Goal: Information Seeking & Learning: Find specific fact

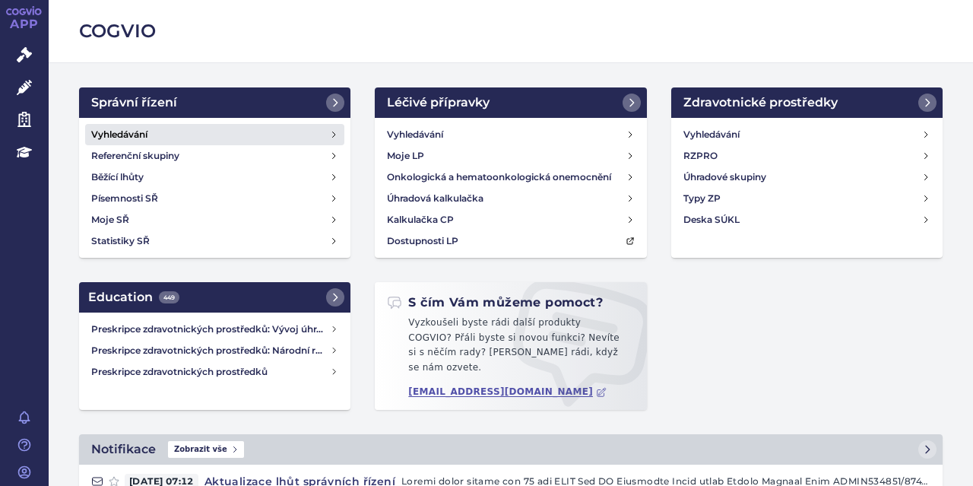
click at [187, 129] on link "Vyhledávání" at bounding box center [214, 134] width 259 height 21
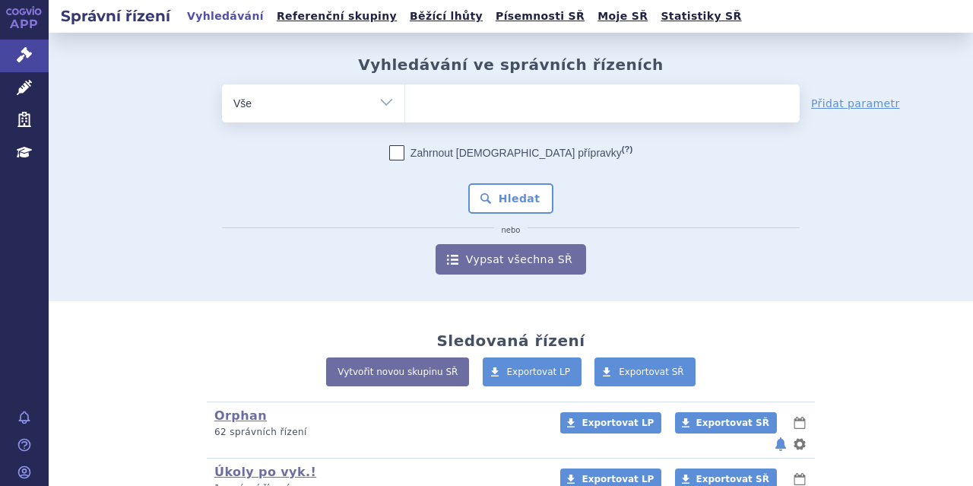
click at [444, 96] on ul at bounding box center [602, 100] width 395 height 32
click at [405, 96] on select at bounding box center [404, 103] width 1 height 38
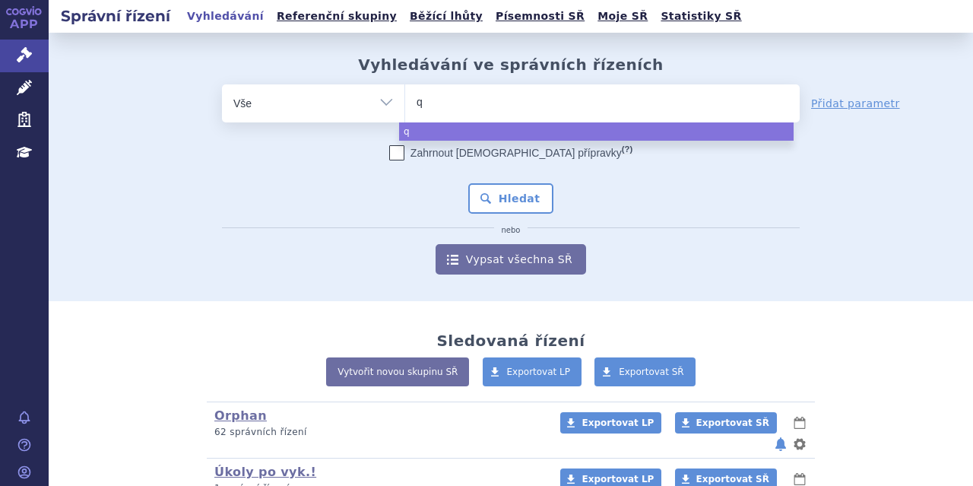
type input "qa"
type input "qal"
type input "qals"
type input "qalso"
type input "qalsod"
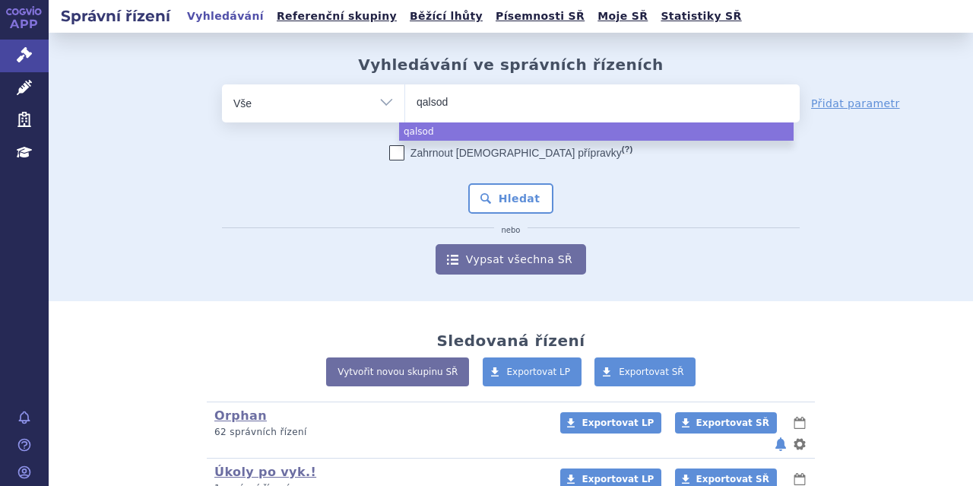
type input "qalsody"
select select "qalsody"
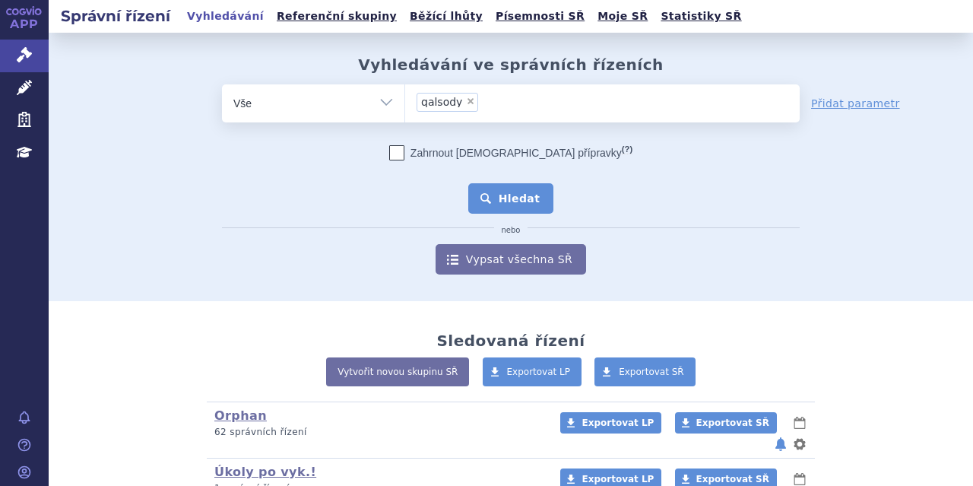
click at [480, 198] on button "Hledat" at bounding box center [511, 198] width 86 height 30
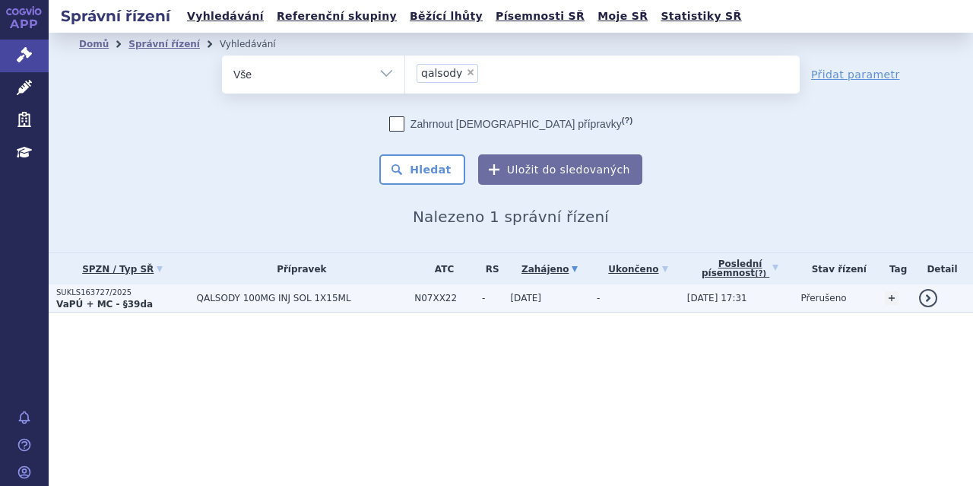
click at [131, 300] on strong "VaPÚ + MC - §39da" at bounding box center [104, 304] width 97 height 11
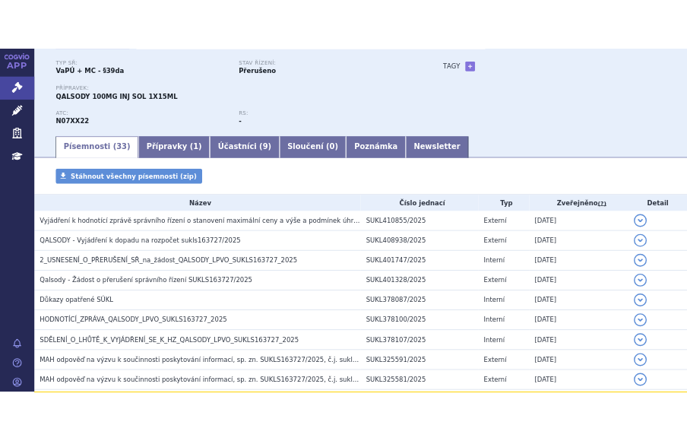
scroll to position [133, 0]
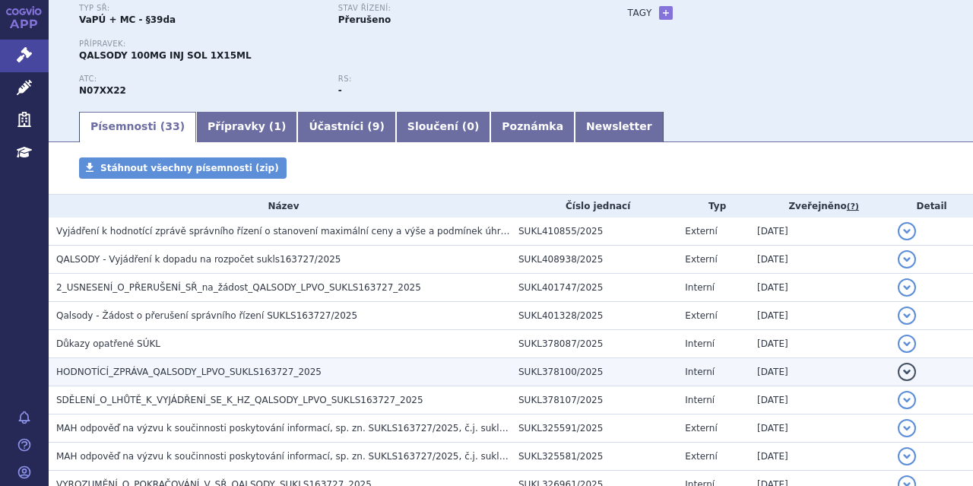
click at [233, 360] on td "HODNOTÍCÍ_ZPRÁVA_QALSODY_LPVO_SUKLS163727_2025" at bounding box center [280, 372] width 462 height 28
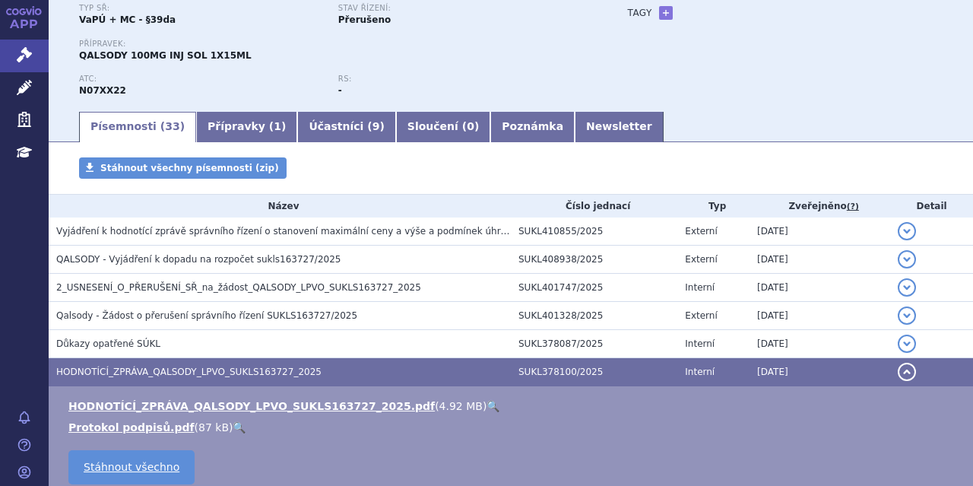
click at [487, 400] on link "🔍" at bounding box center [493, 406] width 13 height 12
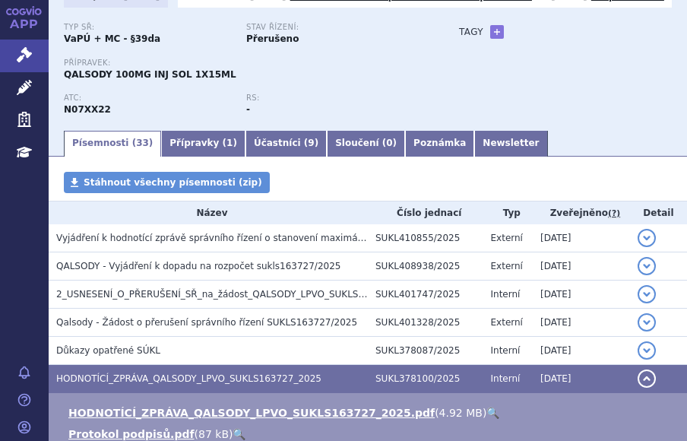
click at [525, 101] on div "Typ SŘ: VaPÚ + MC - §39da Stav řízení: Přerušeno Přípravek: QALSODY 100MG INJ S…" at bounding box center [368, 76] width 608 height 106
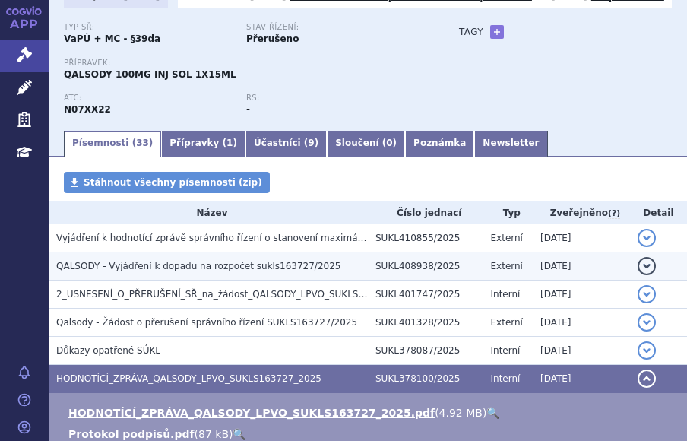
click at [203, 271] on span "QALSODY - Vyjádření k dopadu na rozpočet sukls163727/2025" at bounding box center [198, 266] width 284 height 11
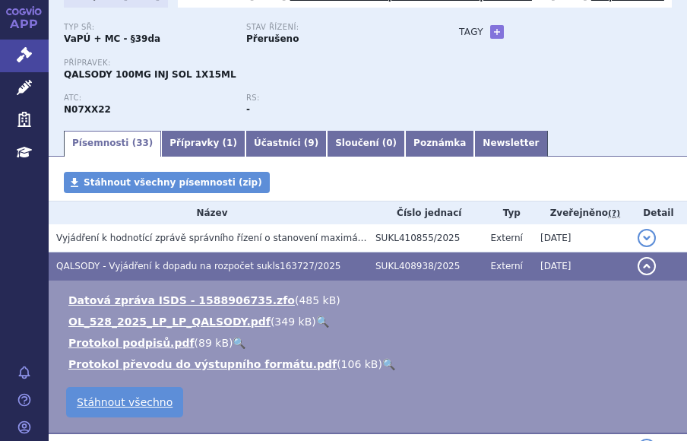
click at [316, 328] on link "🔍" at bounding box center [322, 321] width 13 height 12
